Goal: Task Accomplishment & Management: Use online tool/utility

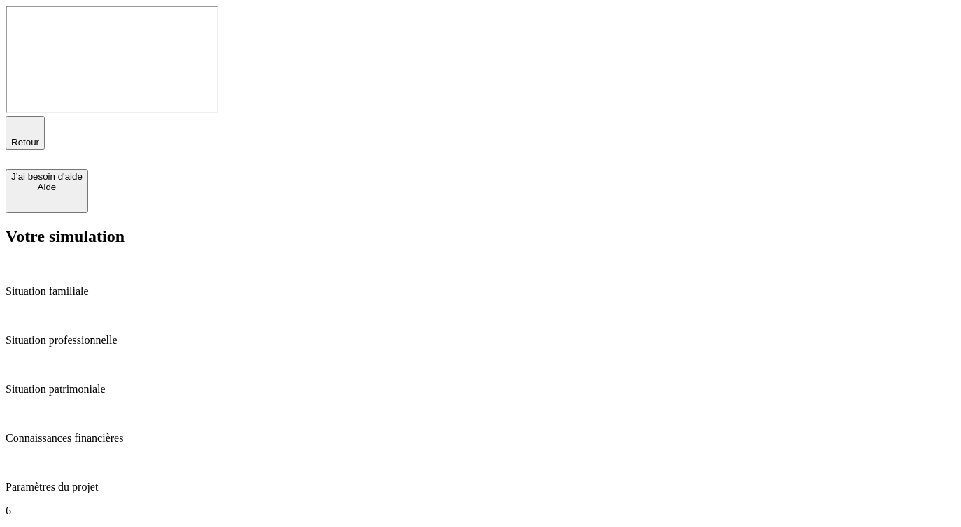
click at [36, 118] on div "Retour" at bounding box center [25, 132] width 28 height 29
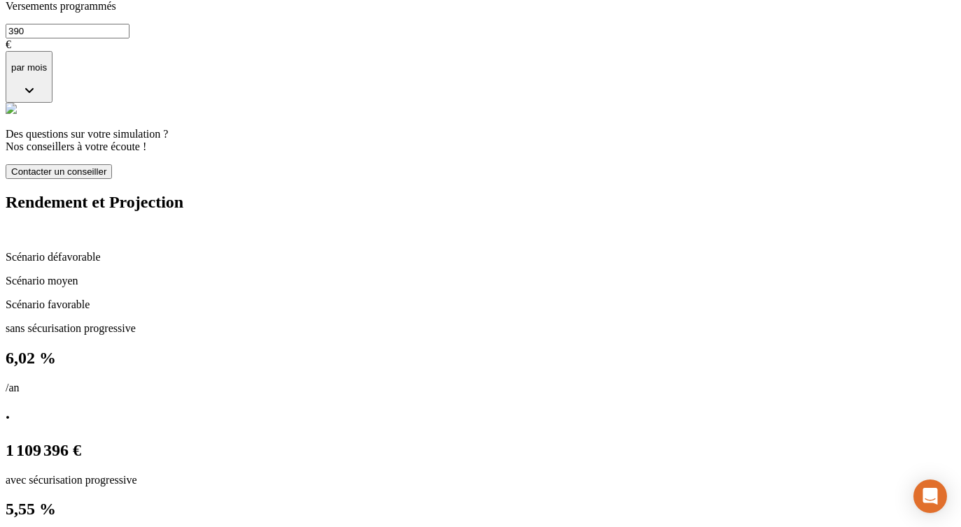
scroll to position [842, 0]
drag, startPoint x: 490, startPoint y: 246, endPoint x: 341, endPoint y: 229, distance: 149.3
copy p "situation patrimoniale, votre âge, votre appétence au risque et votre objectif …"
